Goal: Task Accomplishment & Management: Use online tool/utility

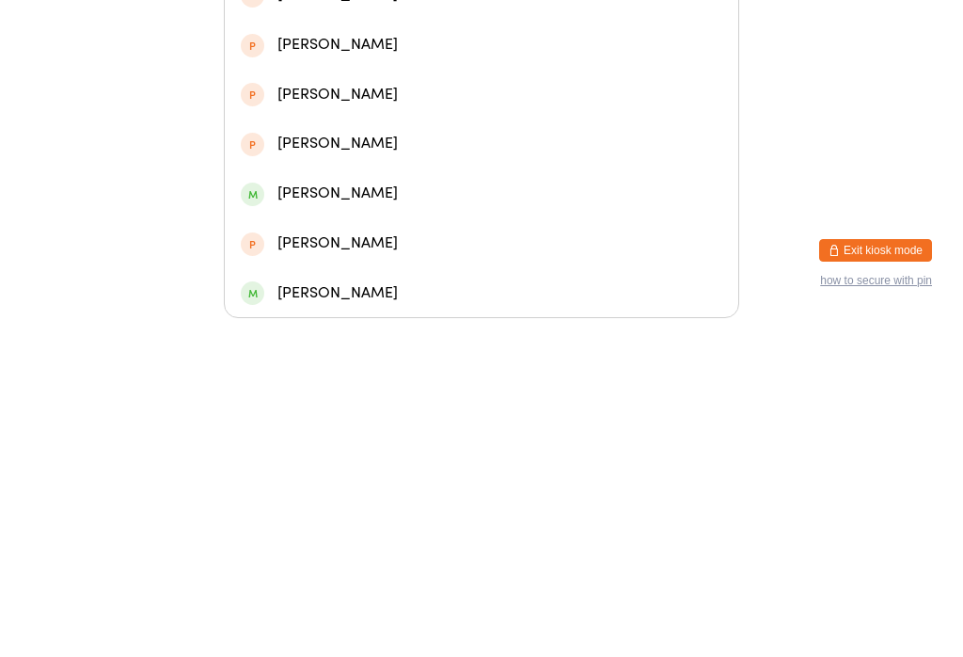
type input "[PERSON_NAME]"
click at [390, 271] on div "[PERSON_NAME]" at bounding box center [482, 283] width 482 height 25
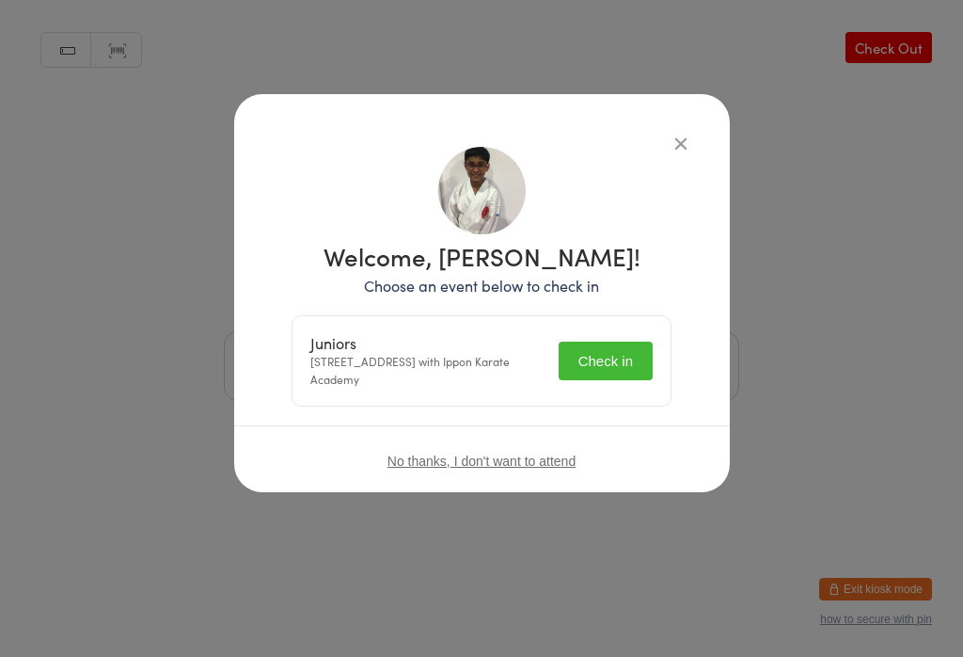
click at [624, 350] on button "Check in" at bounding box center [606, 360] width 94 height 39
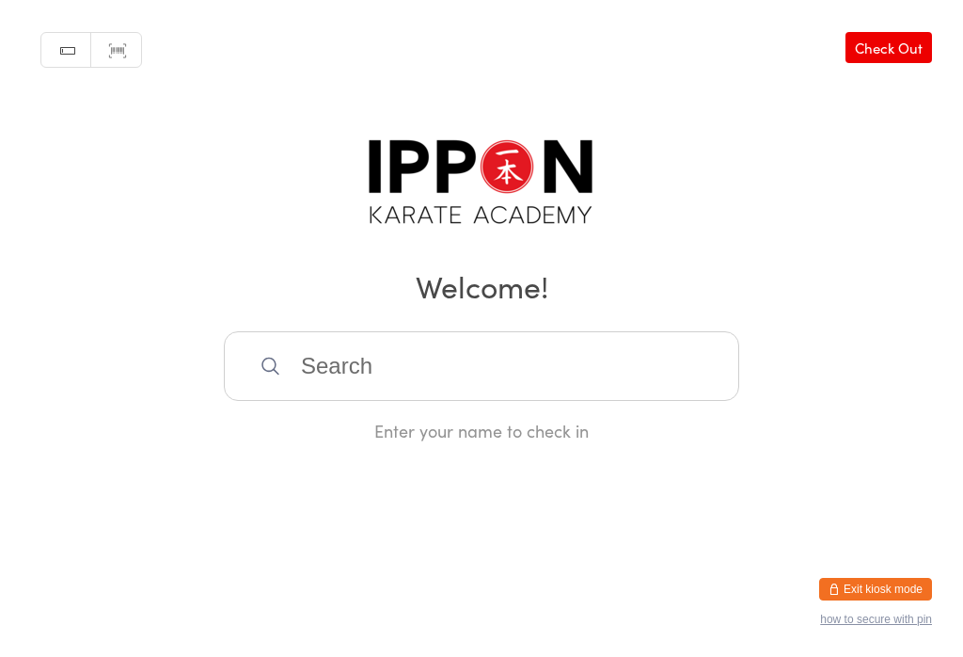
click at [873, 63] on link "Check Out" at bounding box center [889, 47] width 87 height 31
click at [580, 356] on input "search" at bounding box center [481, 366] width 515 height 70
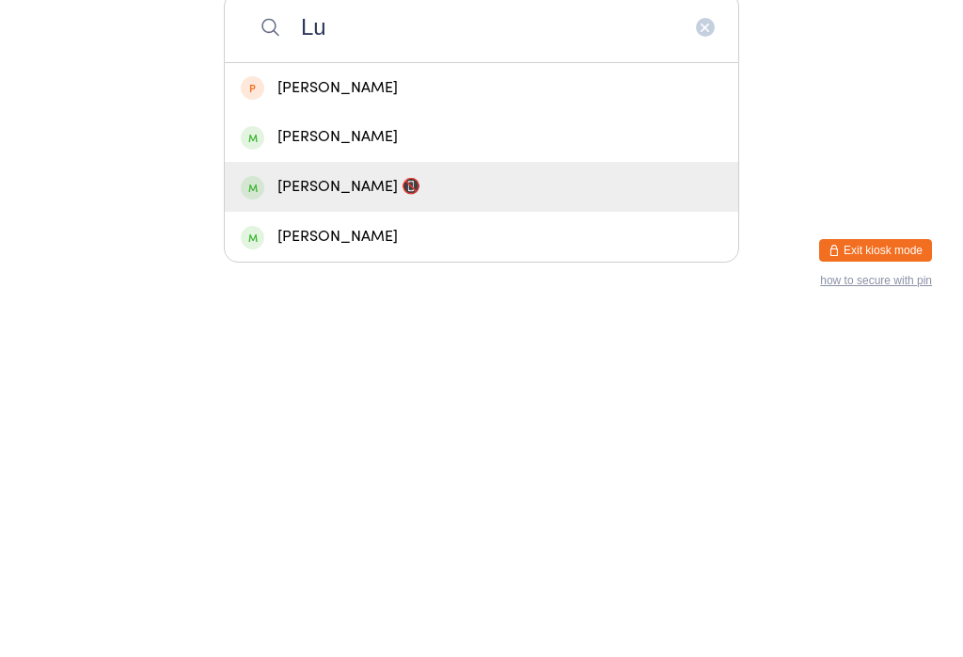
type input "Lu"
click at [407, 513] on div "[PERSON_NAME] 📵" at bounding box center [482, 525] width 482 height 25
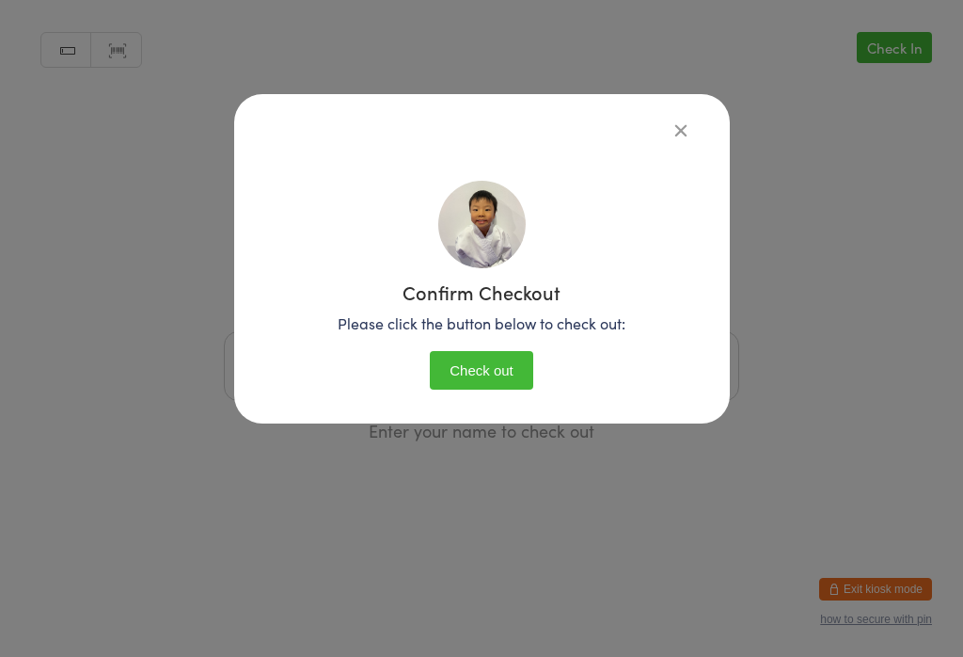
click at [502, 372] on button "Check out" at bounding box center [481, 370] width 103 height 39
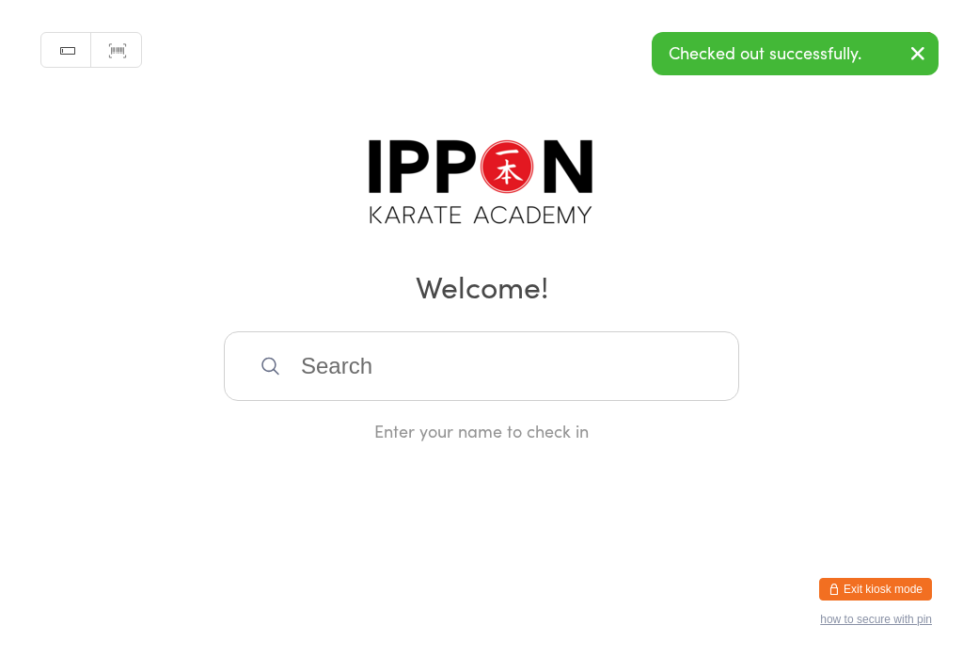
click at [915, 56] on icon "button" at bounding box center [918, 53] width 23 height 24
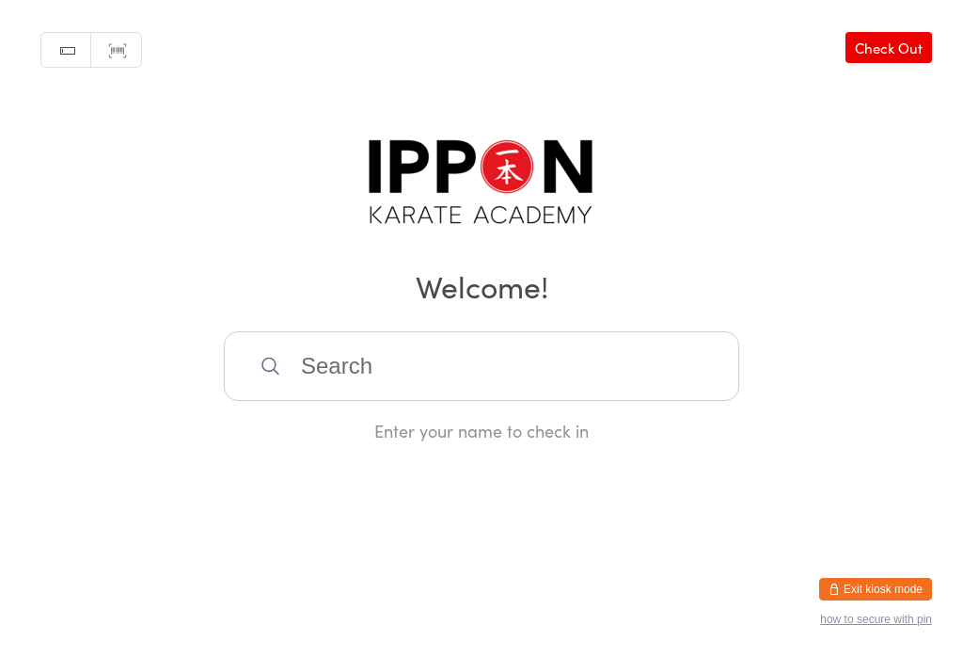
click at [893, 58] on link "Check Out" at bounding box center [889, 47] width 87 height 31
click at [871, 63] on link "Check In" at bounding box center [894, 47] width 75 height 31
click at [889, 50] on link "Check Out" at bounding box center [889, 47] width 87 height 31
click at [877, 49] on link "Check In" at bounding box center [894, 47] width 75 height 31
click at [576, 344] on input "search" at bounding box center [481, 366] width 515 height 70
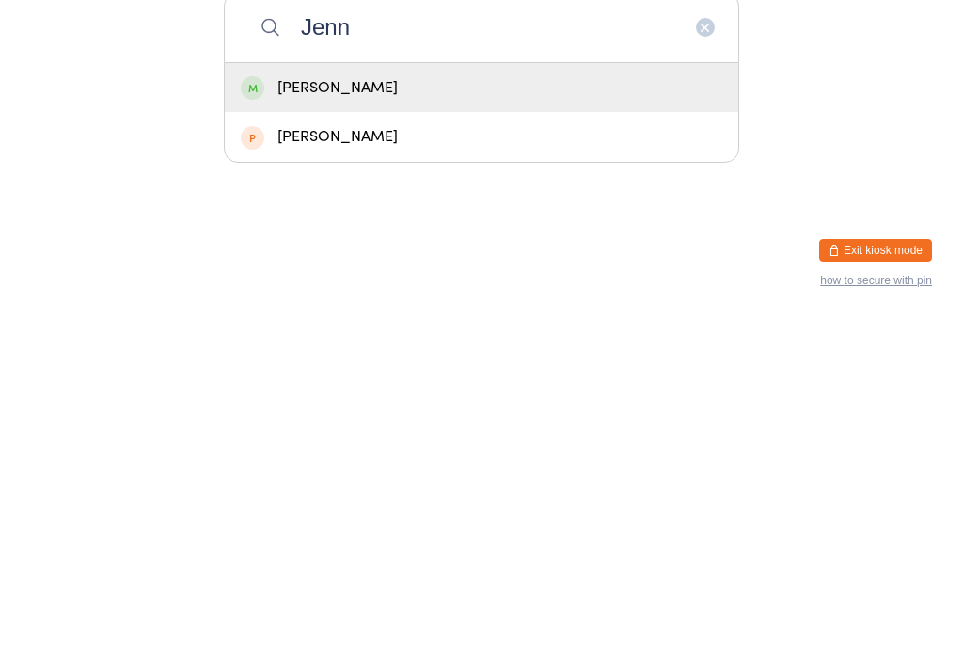
type input "Jenn"
click at [345, 414] on div "[PERSON_NAME]" at bounding box center [482, 426] width 482 height 25
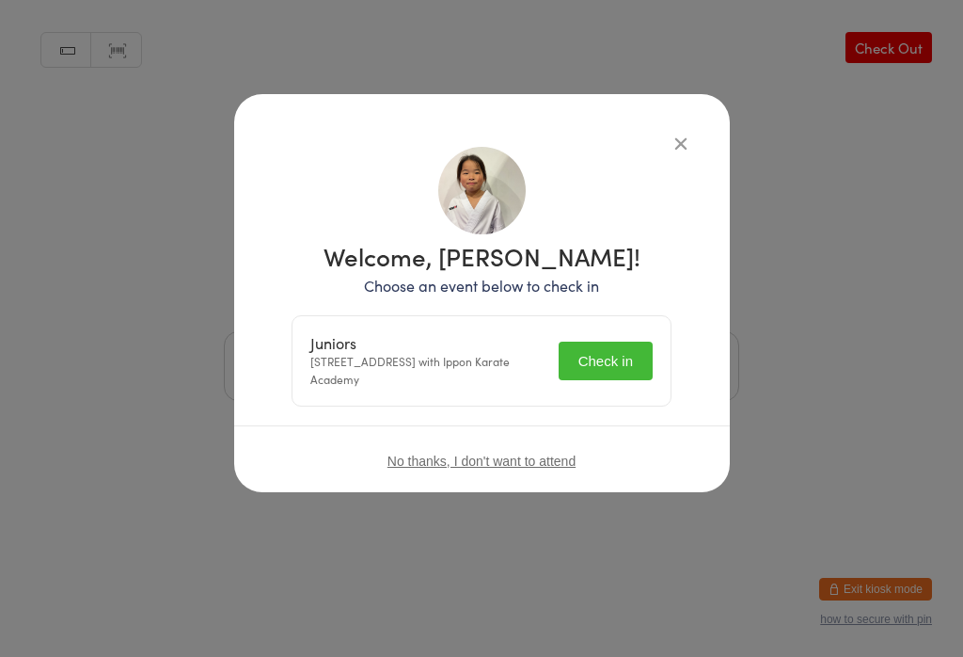
click at [609, 361] on button "Check in" at bounding box center [606, 360] width 94 height 39
